Goal: Transaction & Acquisition: Download file/media

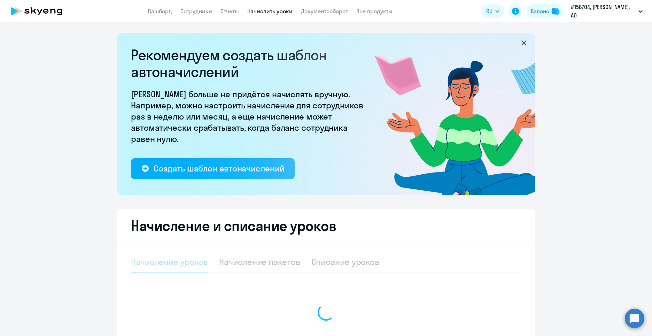
select select "10"
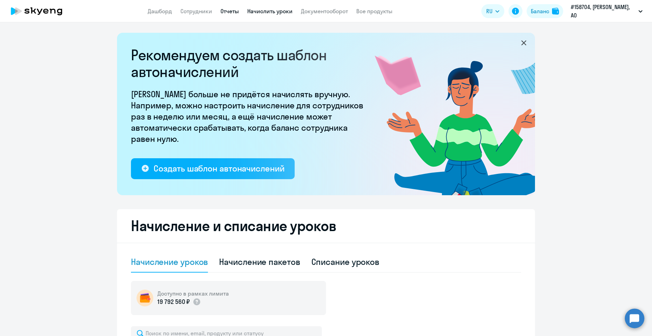
click at [228, 10] on link "Отчеты" at bounding box center [229, 11] width 18 height 7
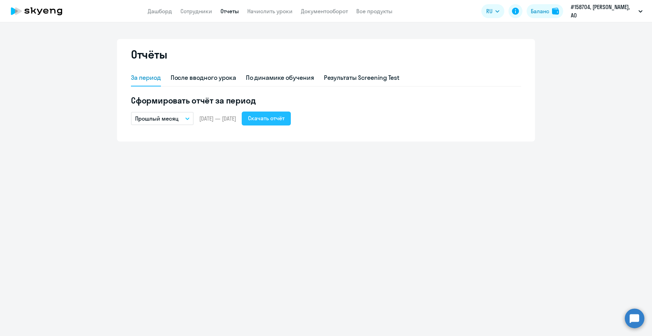
click at [285, 118] on div "Скачать отчёт" at bounding box center [266, 118] width 37 height 8
